Goal: Task Accomplishment & Management: Manage account settings

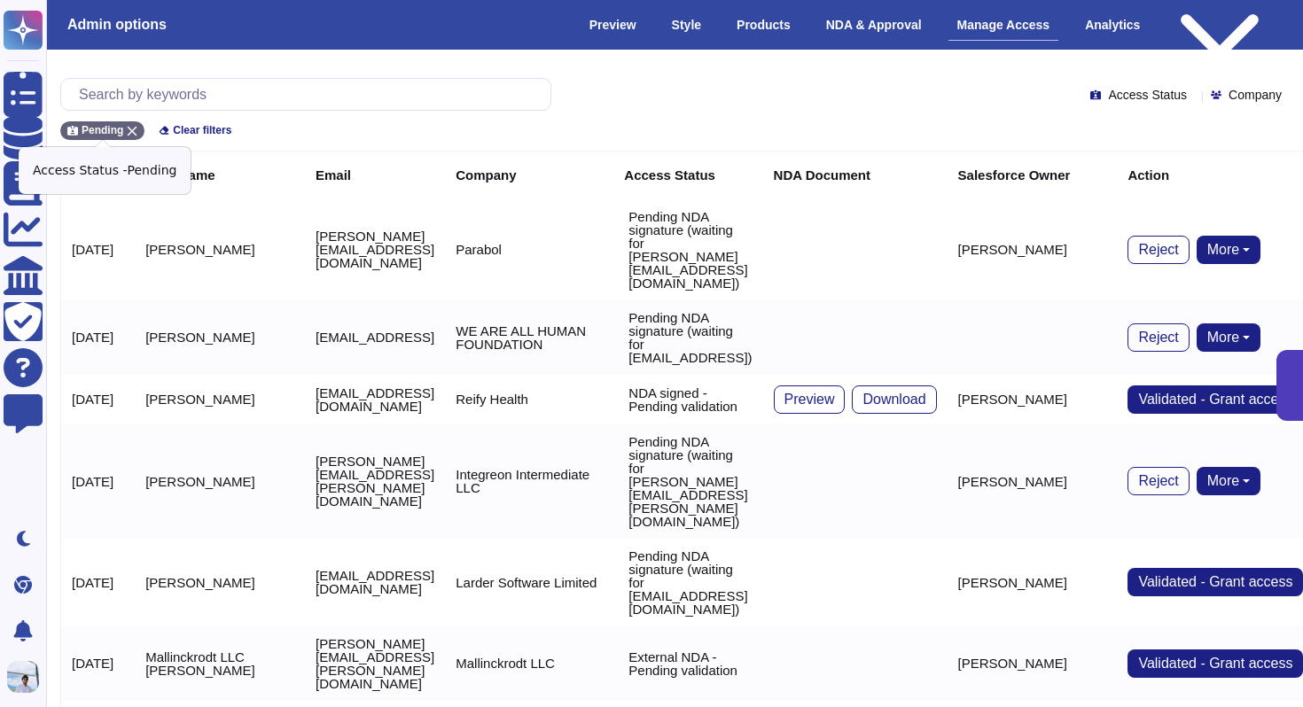
click at [134, 129] on icon at bounding box center [133, 132] width 10 height 10
click at [168, 82] on input "text" at bounding box center [310, 94] width 480 height 31
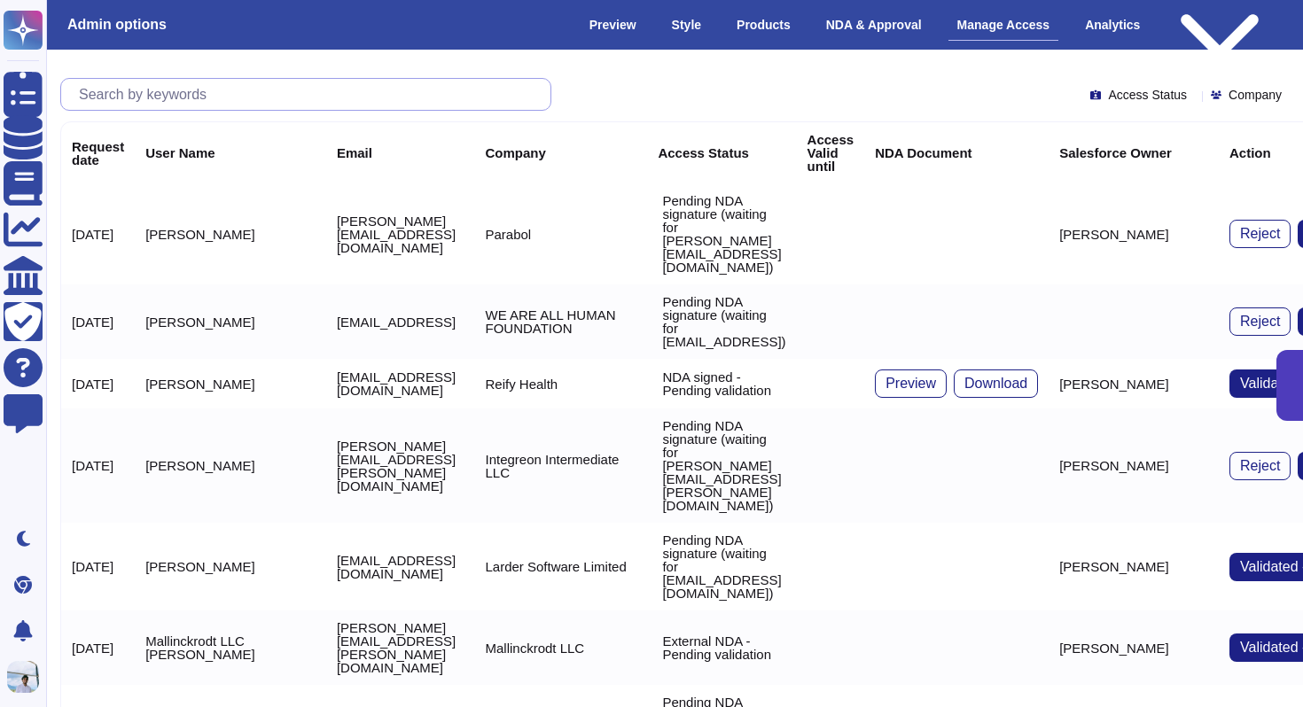
click at [152, 96] on input "text" at bounding box center [310, 94] width 480 height 31
paste input "[PERSON_NAME][EMAIL_ADDRESS][PERSON_NAME][DOMAIN_NAME]"
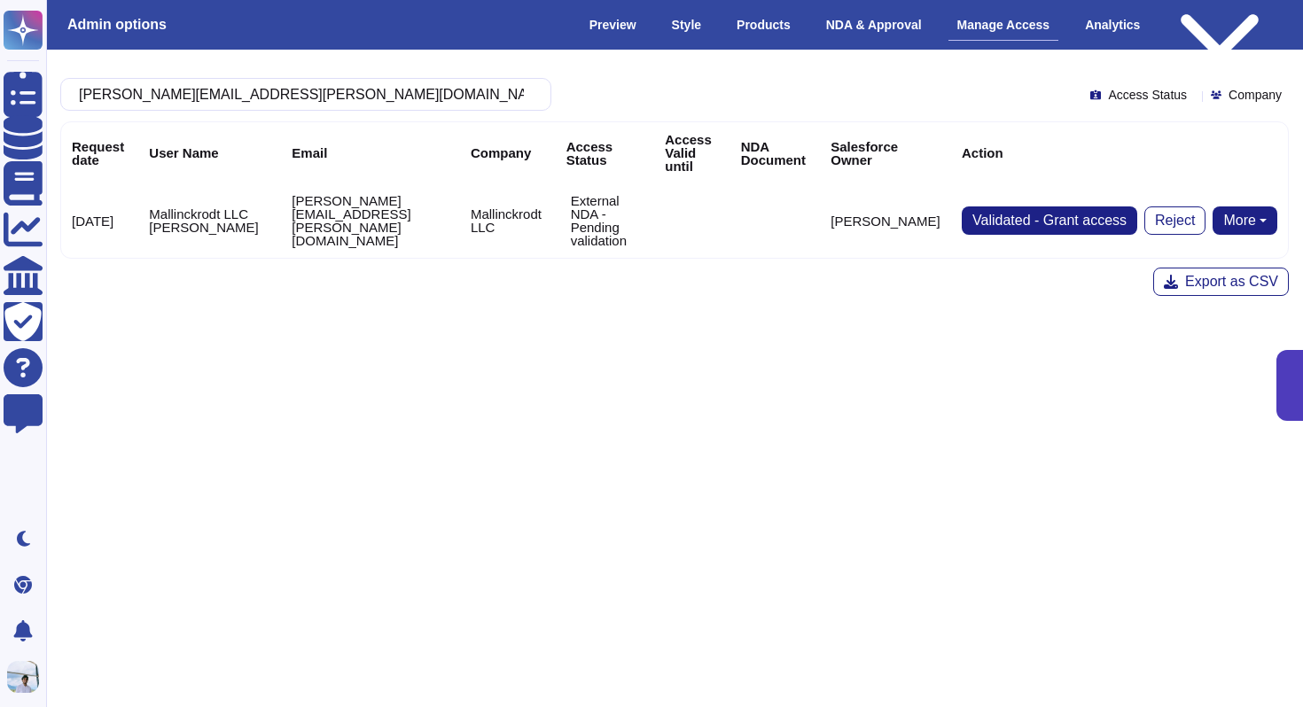
click at [1241, 206] on button "More" at bounding box center [1244, 220] width 65 height 28
type input "[PERSON_NAME][EMAIL_ADDRESS][PERSON_NAME][DOMAIN_NAME]"
click at [1188, 266] on link "Send NDA" at bounding box center [1179, 276] width 196 height 21
